Goal: Find specific page/section: Find specific page/section

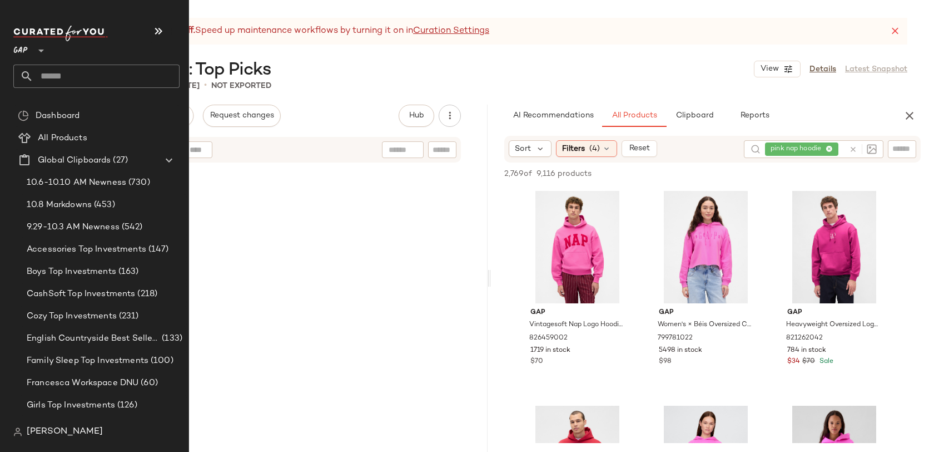
scroll to position [2058, 0]
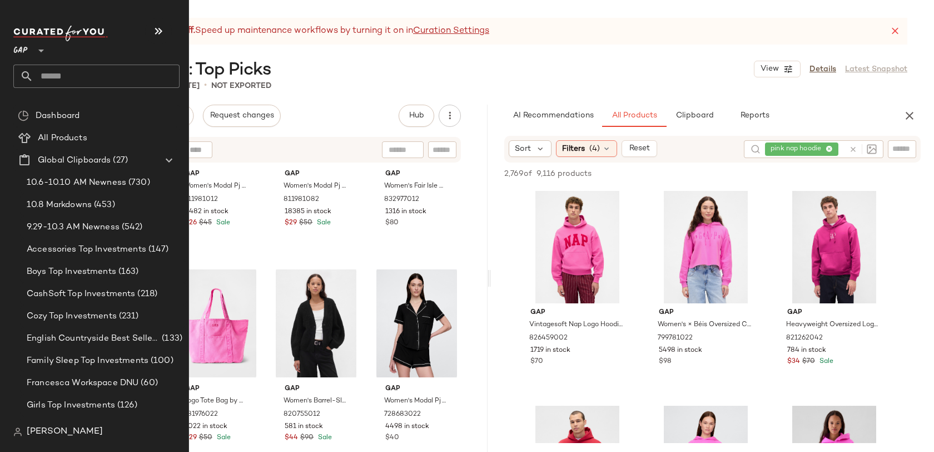
click at [60, 78] on input "text" at bounding box center [106, 76] width 146 height 23
type input "*****"
